Goal: Task Accomplishment & Management: Manage account settings

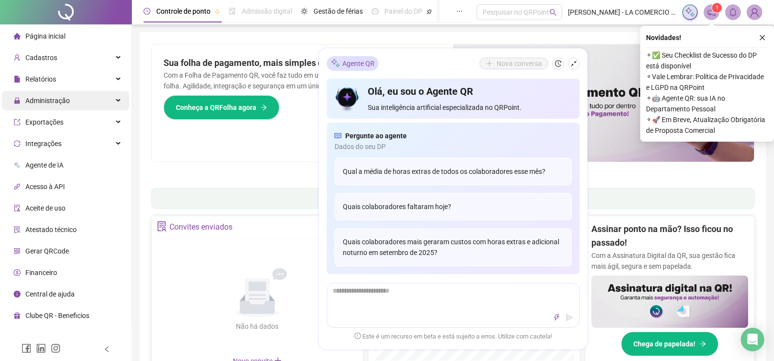
click at [62, 103] on span "Administração" at bounding box center [47, 101] width 44 height 8
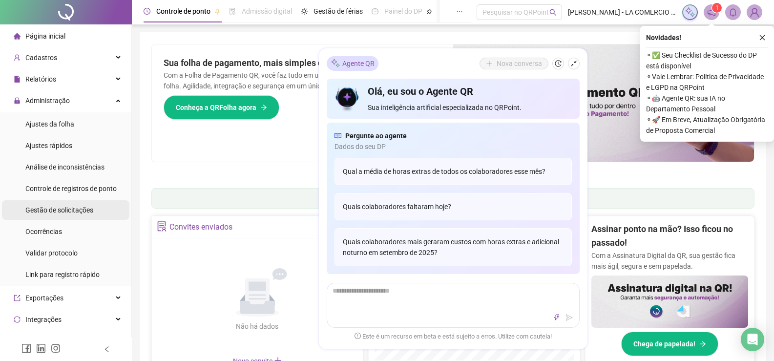
click at [80, 215] on div "Gestão de solicitações" at bounding box center [59, 210] width 68 height 20
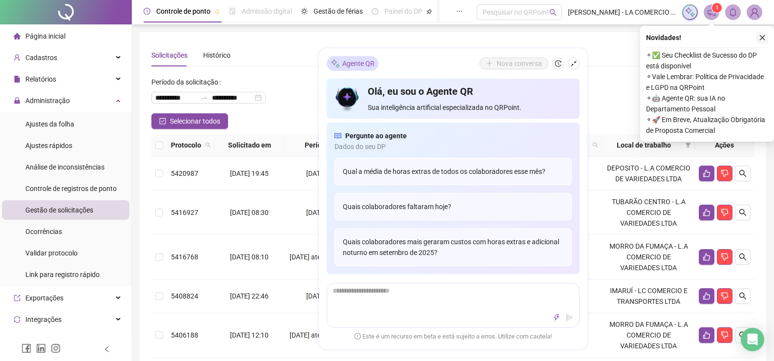
click at [767, 34] on button "button" at bounding box center [763, 38] width 12 height 12
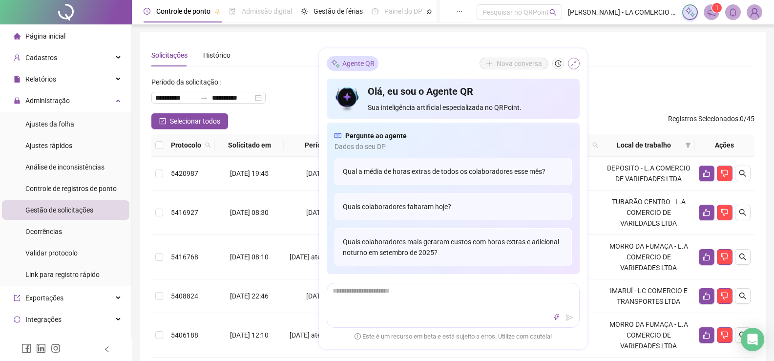
click at [571, 63] on icon "shrink" at bounding box center [574, 63] width 7 height 7
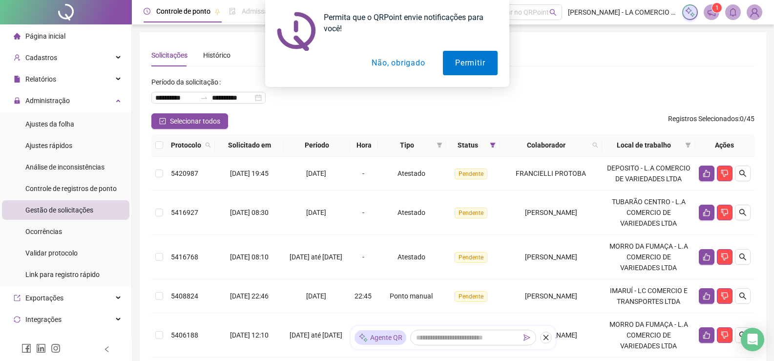
click at [394, 63] on button "Não, obrigado" at bounding box center [399, 63] width 78 height 24
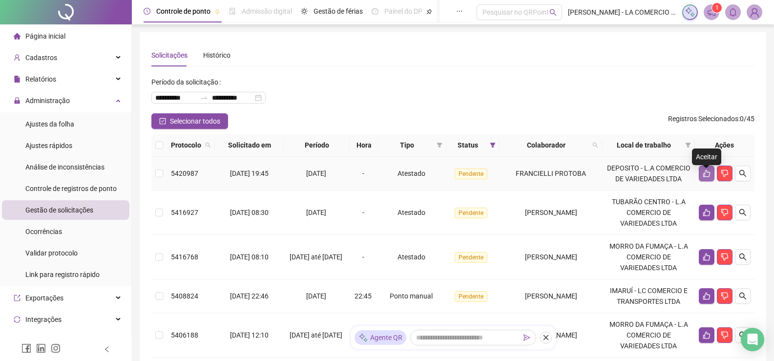
click at [704, 176] on icon "like" at bounding box center [707, 174] width 8 height 8
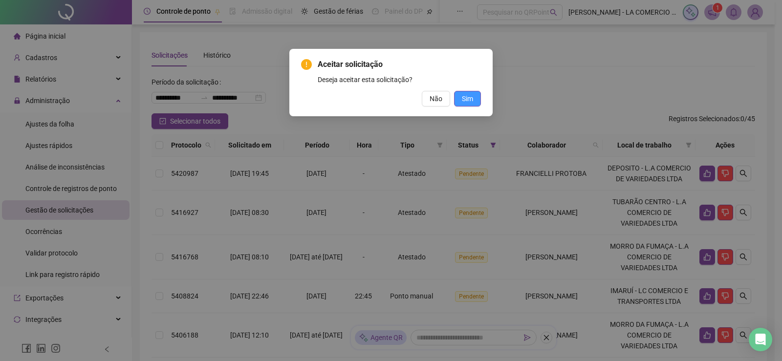
click at [467, 97] on span "Sim" at bounding box center [467, 98] width 11 height 11
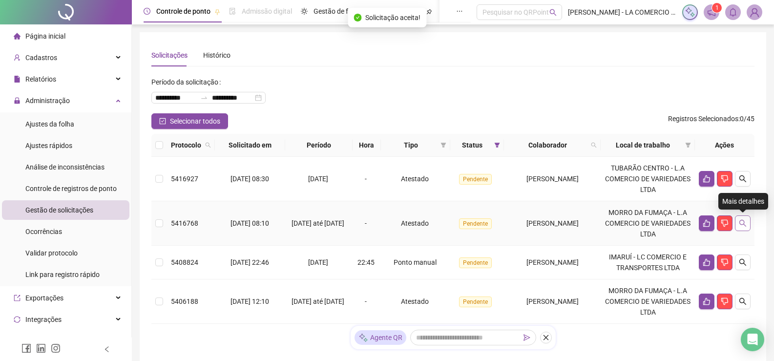
click at [740, 220] on icon "search" at bounding box center [743, 223] width 8 height 8
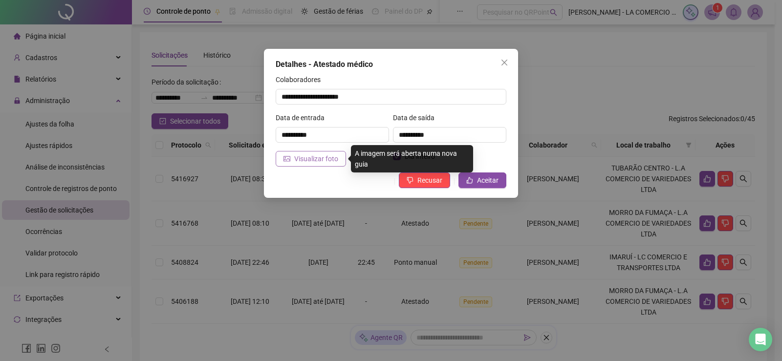
click at [314, 154] on span "Visualizar foto" at bounding box center [316, 158] width 44 height 11
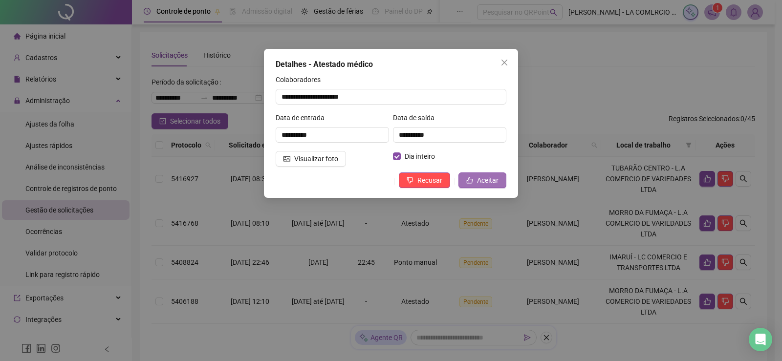
click at [485, 178] on span "Aceitar" at bounding box center [487, 180] width 21 height 11
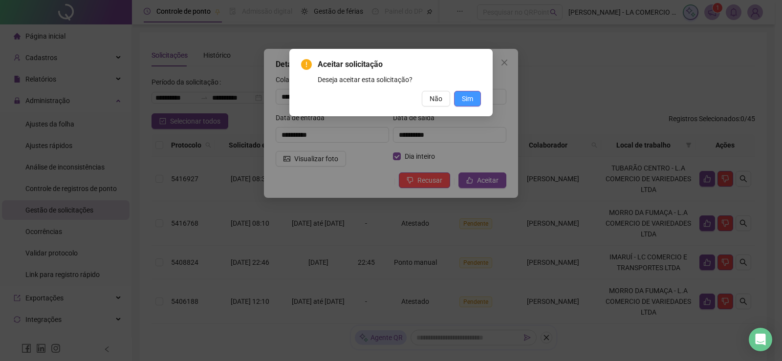
click at [468, 95] on span "Sim" at bounding box center [467, 98] width 11 height 11
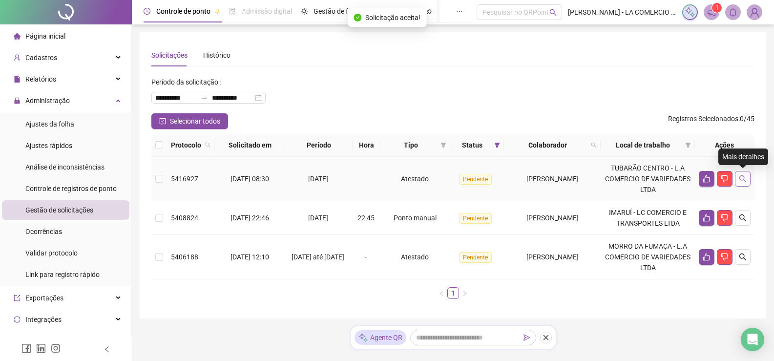
click at [738, 177] on button "button" at bounding box center [743, 179] width 16 height 16
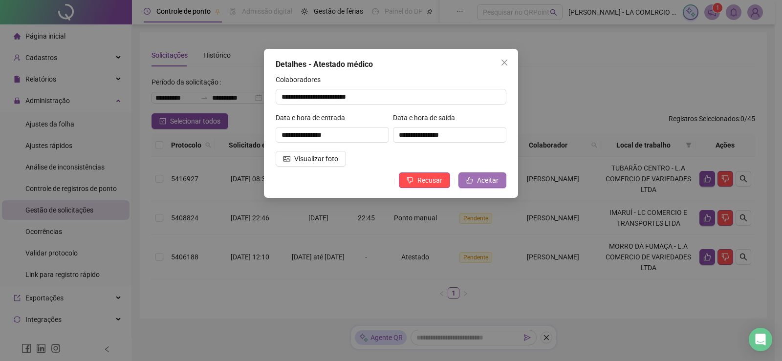
click at [492, 178] on span "Aceitar" at bounding box center [487, 180] width 21 height 11
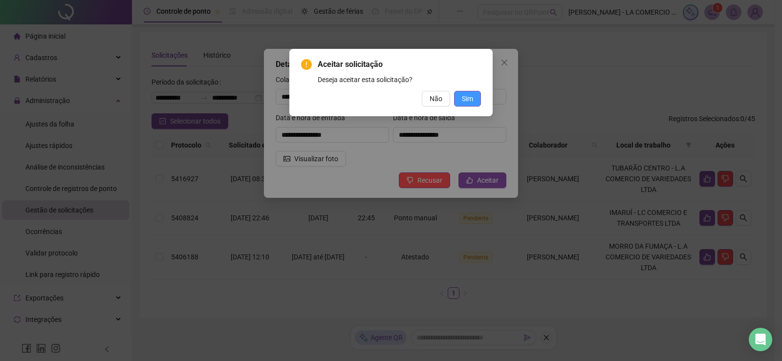
click at [468, 91] on button "Sim" at bounding box center [467, 99] width 27 height 16
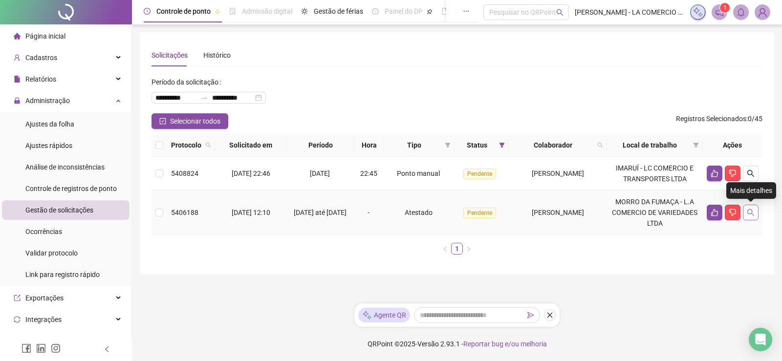
click at [745, 212] on button "button" at bounding box center [751, 213] width 16 height 16
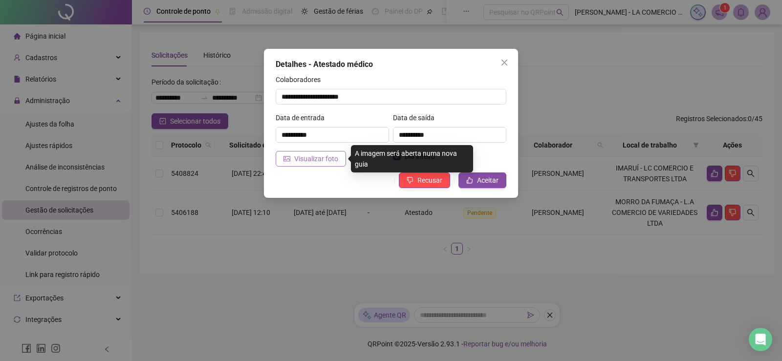
click at [307, 159] on span "Visualizar foto" at bounding box center [316, 158] width 44 height 11
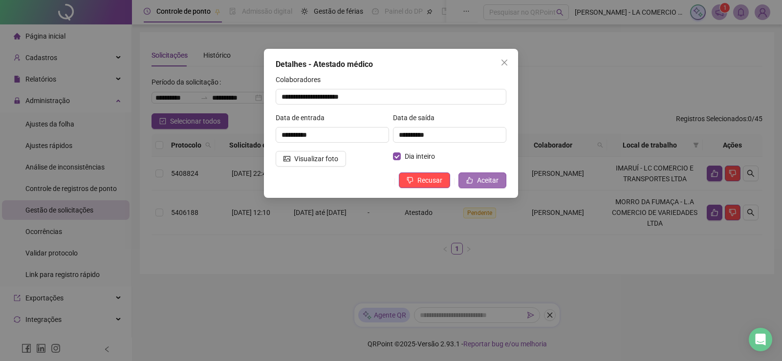
click at [482, 175] on span "Aceitar" at bounding box center [487, 180] width 21 height 11
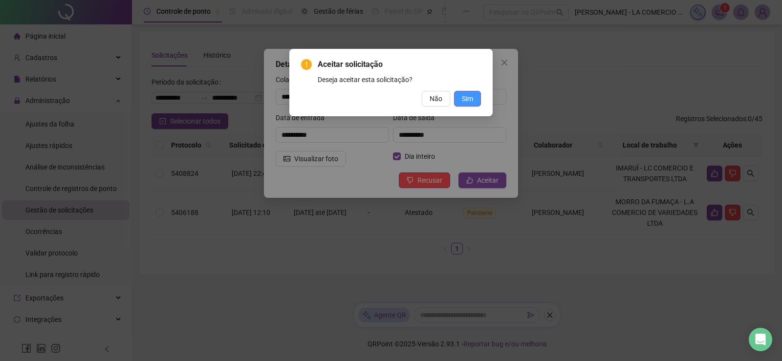
click at [467, 100] on span "Sim" at bounding box center [467, 98] width 11 height 11
click at [471, 99] on span "Sim" at bounding box center [467, 98] width 11 height 11
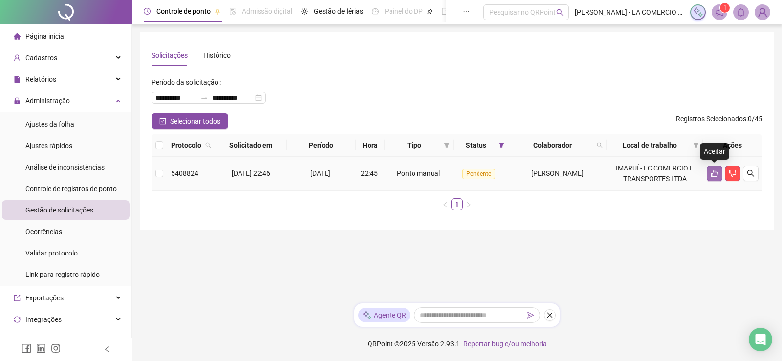
click at [709, 173] on button "button" at bounding box center [715, 174] width 16 height 16
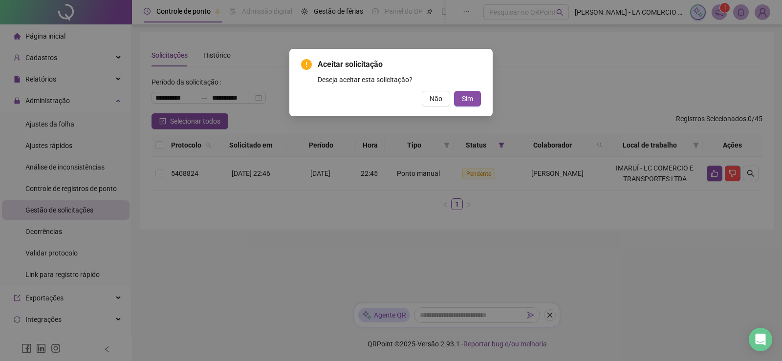
drag, startPoint x: 439, startPoint y: 95, endPoint x: 645, endPoint y: 150, distance: 213.5
click at [454, 97] on div "Não Sim" at bounding box center [391, 99] width 180 height 16
click at [429, 97] on button "Não" at bounding box center [436, 99] width 28 height 16
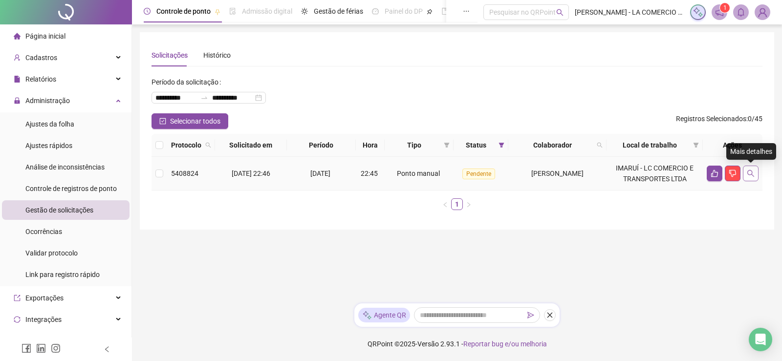
click at [748, 179] on button "button" at bounding box center [751, 174] width 16 height 16
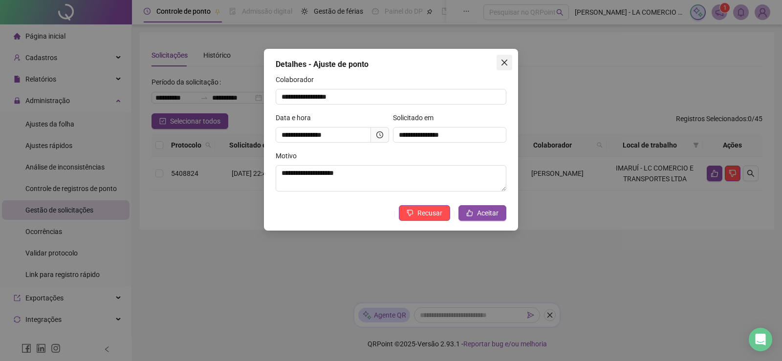
click at [503, 59] on icon "close" at bounding box center [504, 63] width 8 height 8
